Goal: Transaction & Acquisition: Purchase product/service

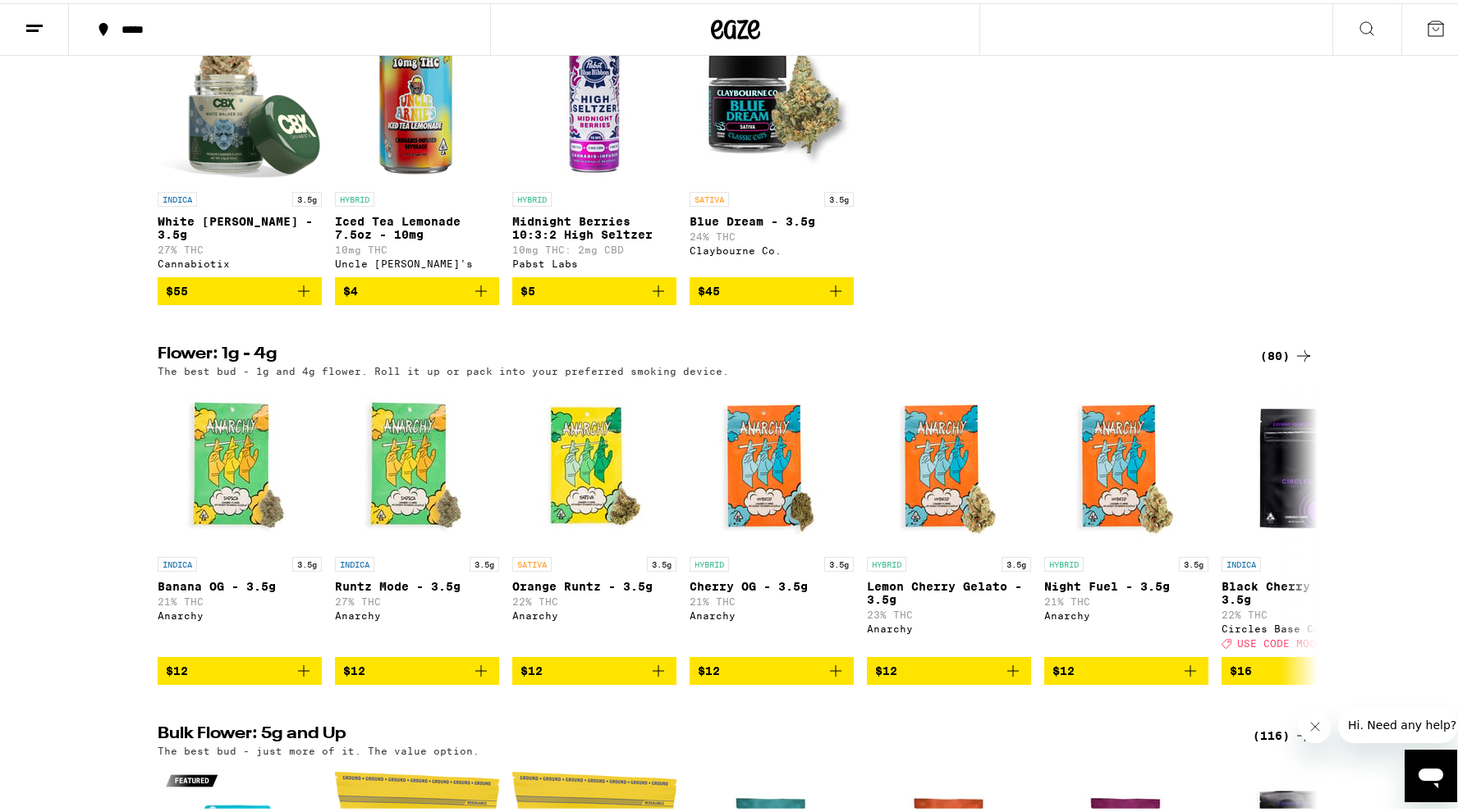
scroll to position [1418, 0]
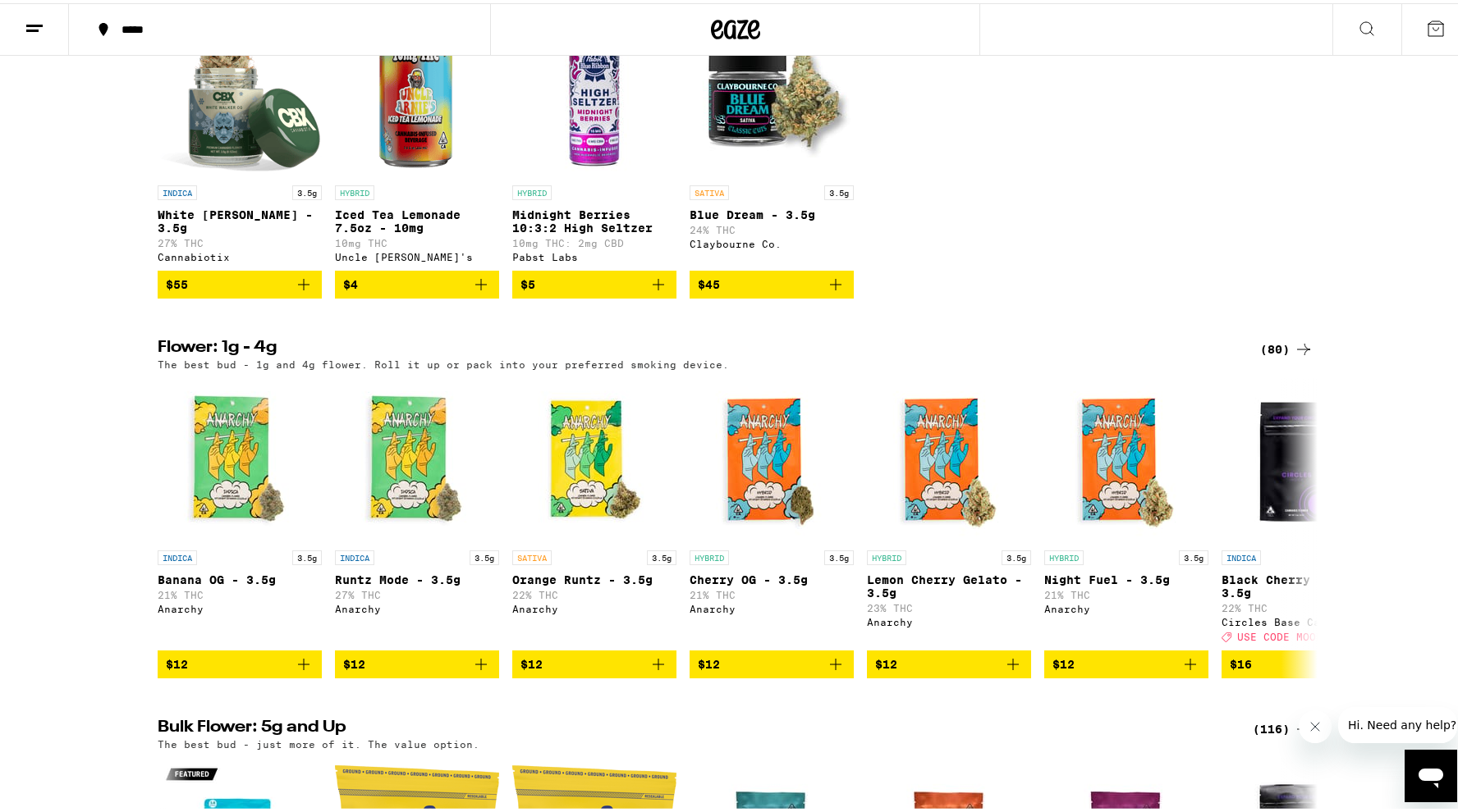
click at [1273, 356] on div "(80)" at bounding box center [1286, 346] width 53 height 20
